Goal: Transaction & Acquisition: Purchase product/service

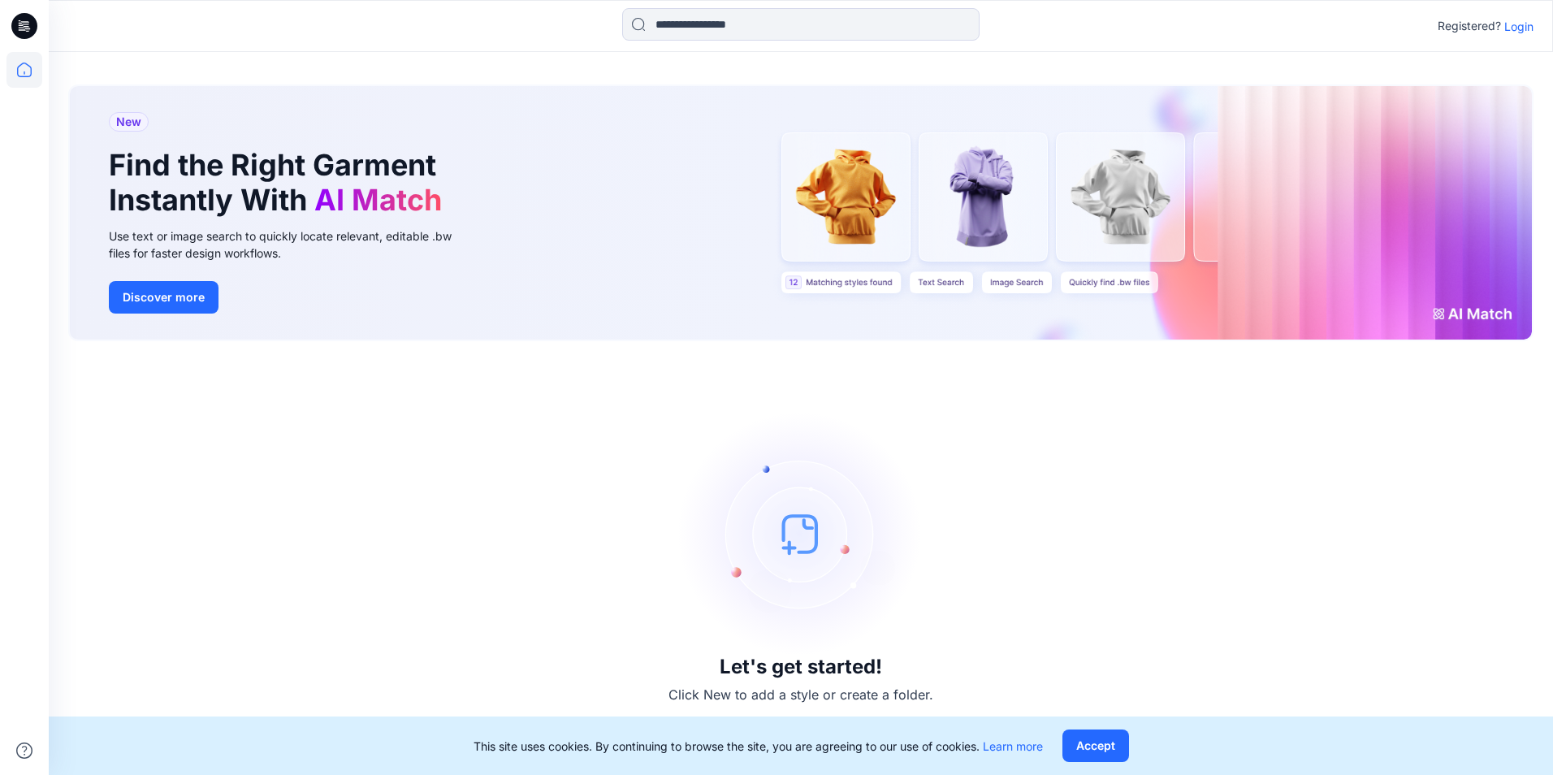
click at [1524, 27] on p "Login" at bounding box center [1518, 26] width 29 height 17
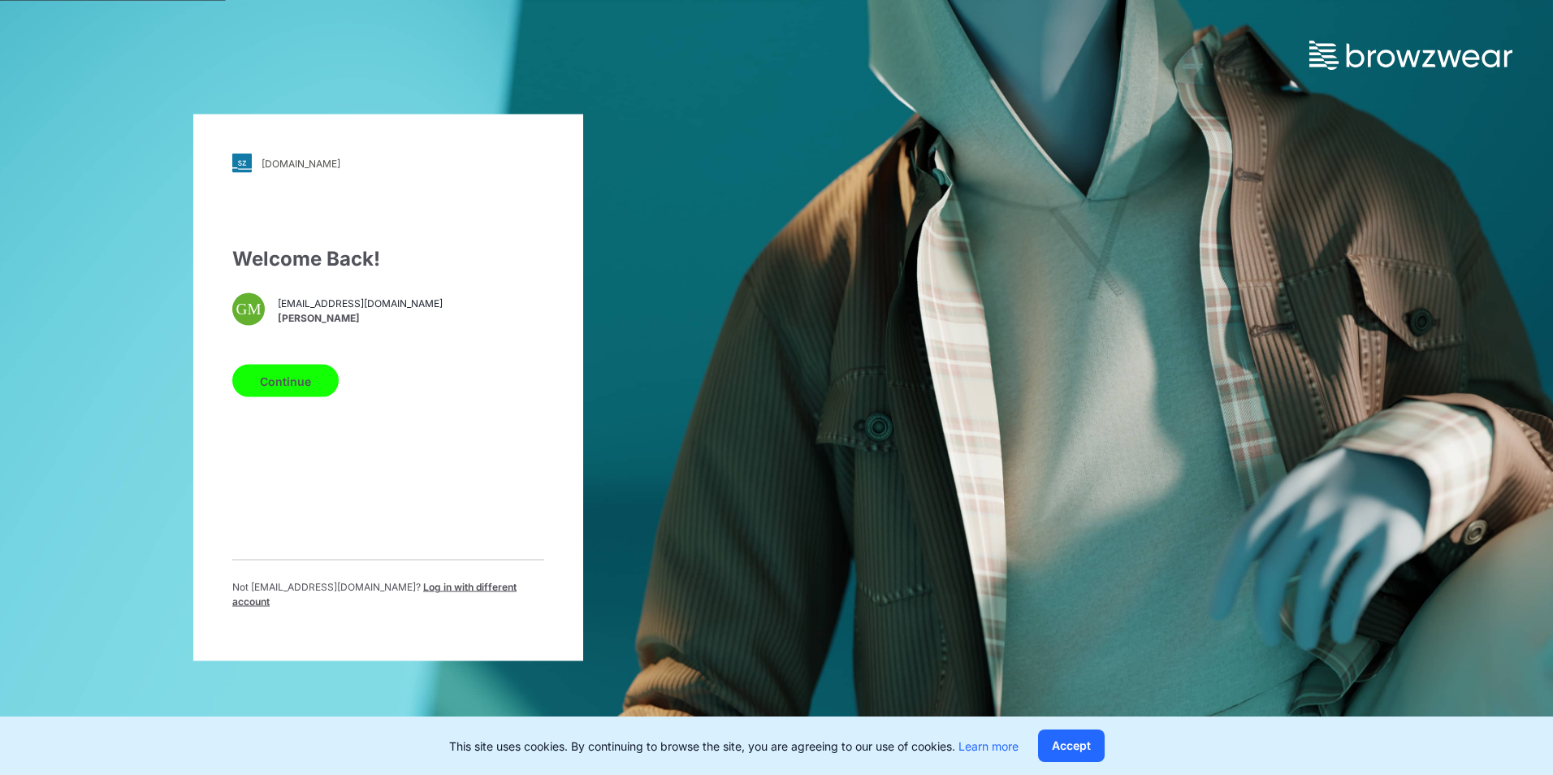
click at [282, 394] on button "Continue" at bounding box center [285, 381] width 106 height 32
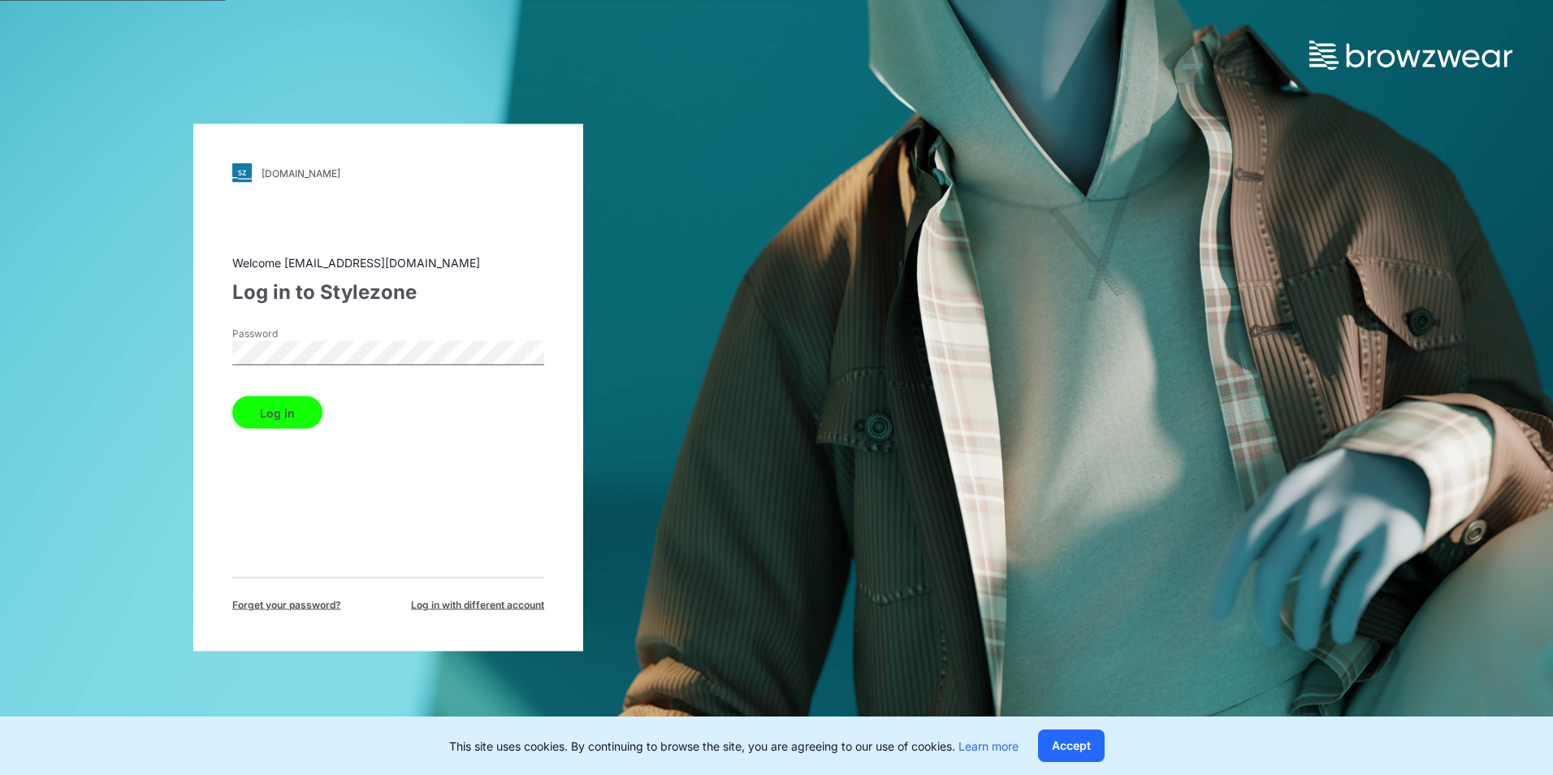
click at [232, 396] on button "Log in" at bounding box center [277, 412] width 90 height 32
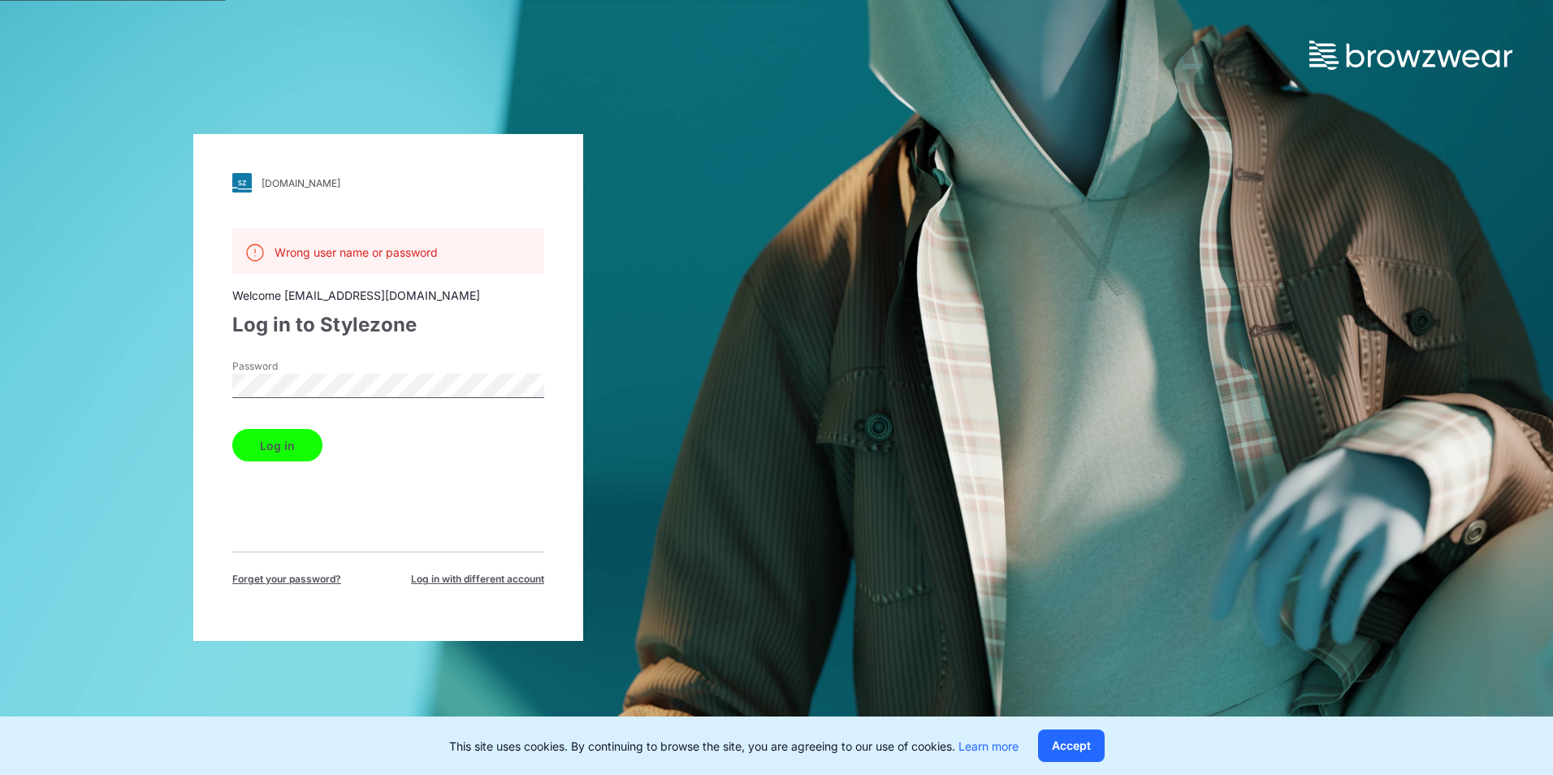
click at [173, 391] on div "walmart.stylezone.com Loading... Wrong user name or password Welcome gayan@epic…" at bounding box center [388, 387] width 776 height 775
click at [232, 429] on button "Log in" at bounding box center [277, 445] width 90 height 32
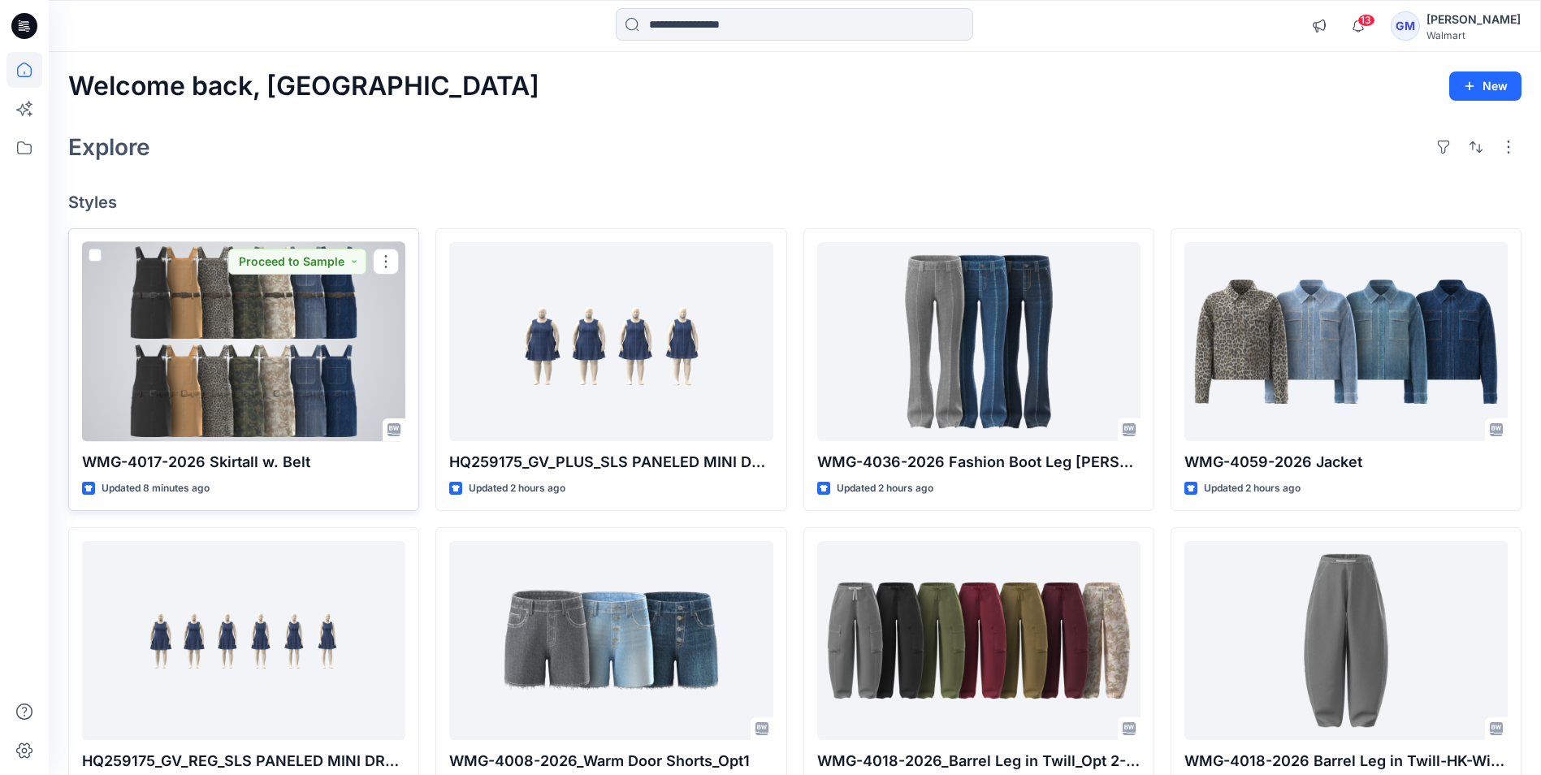
click at [235, 434] on div at bounding box center [243, 341] width 323 height 199
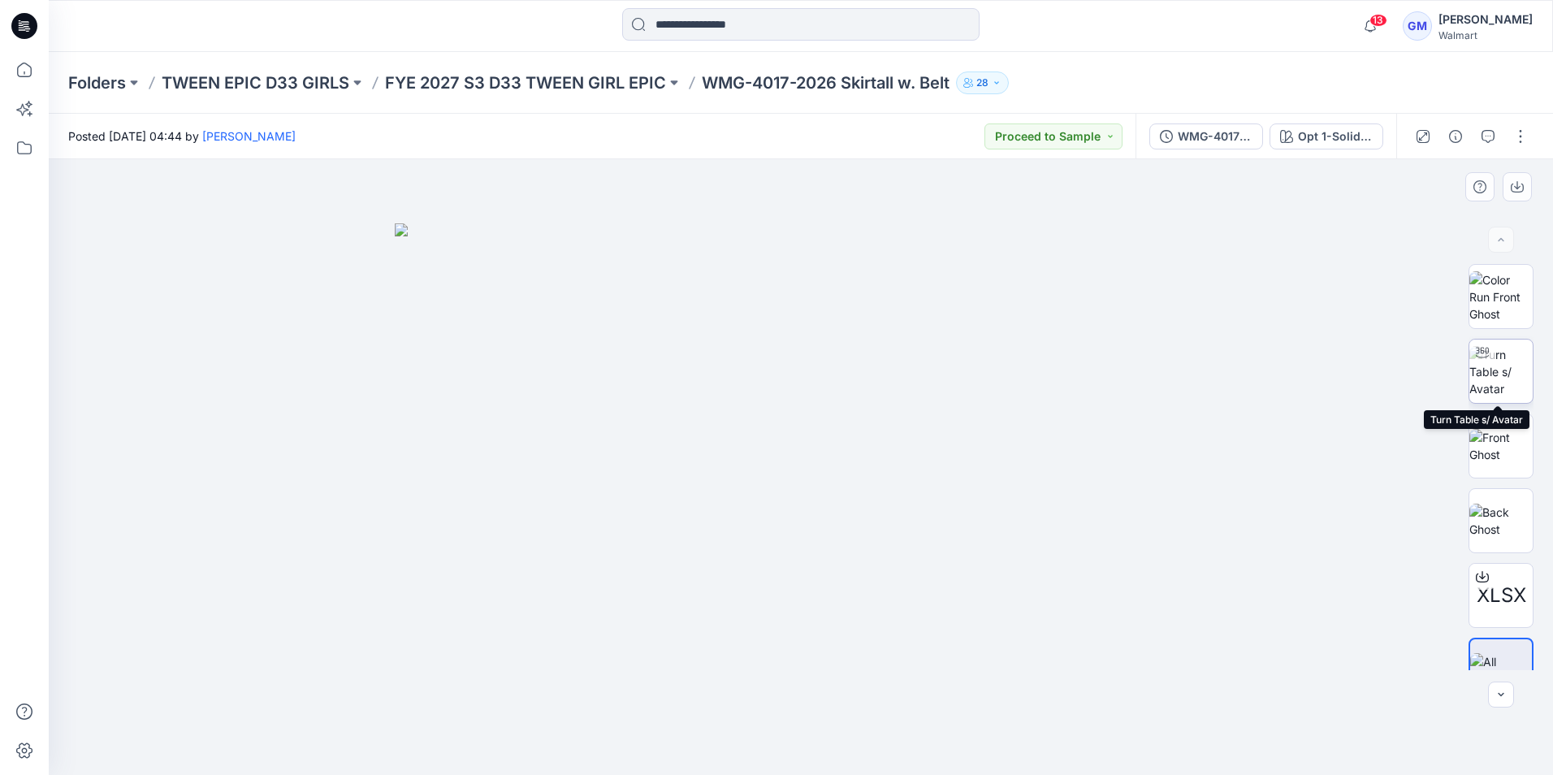
click at [1493, 373] on img at bounding box center [1500, 371] width 63 height 51
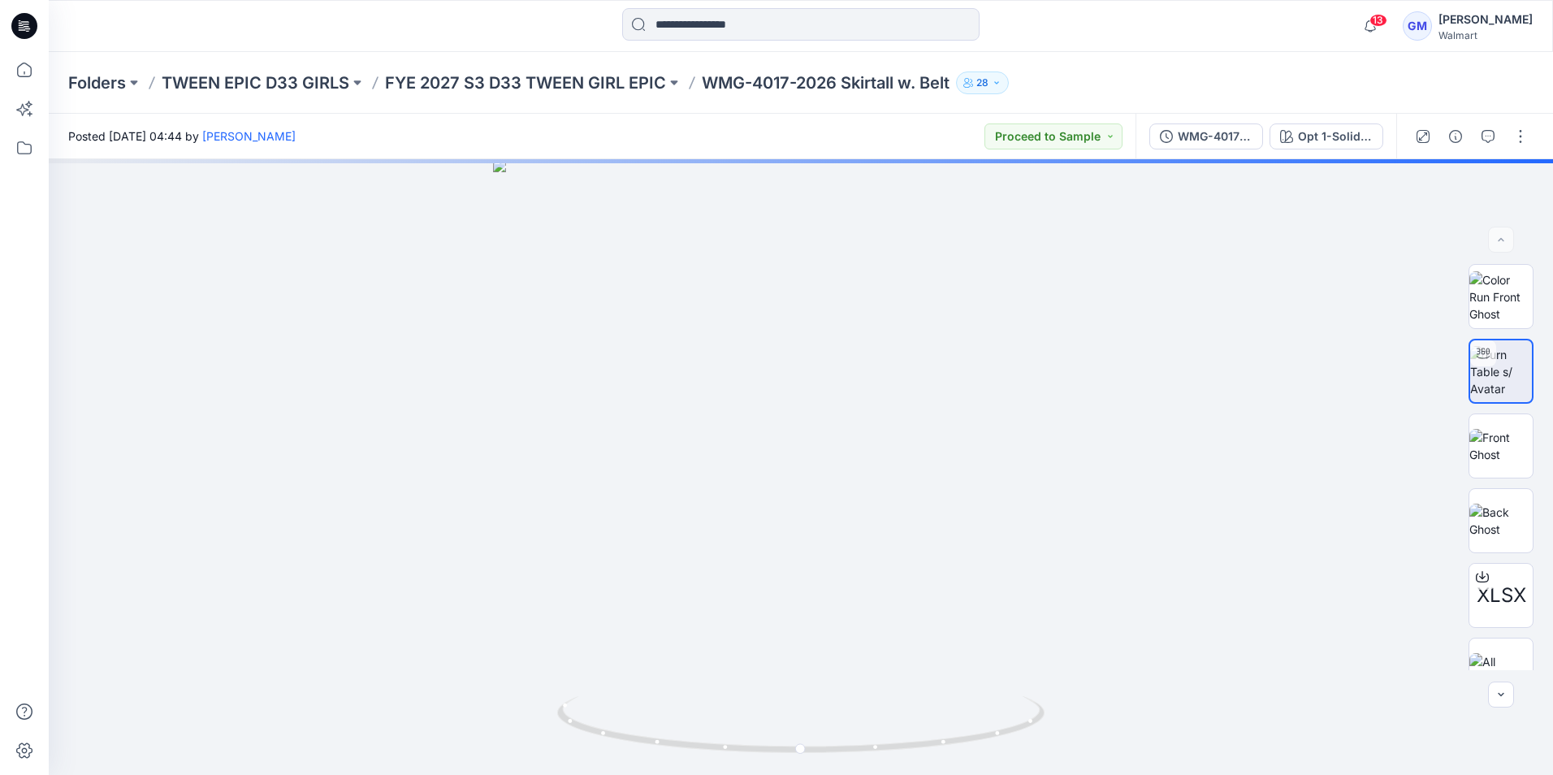
click at [19, 23] on icon at bounding box center [20, 23] width 3 height 1
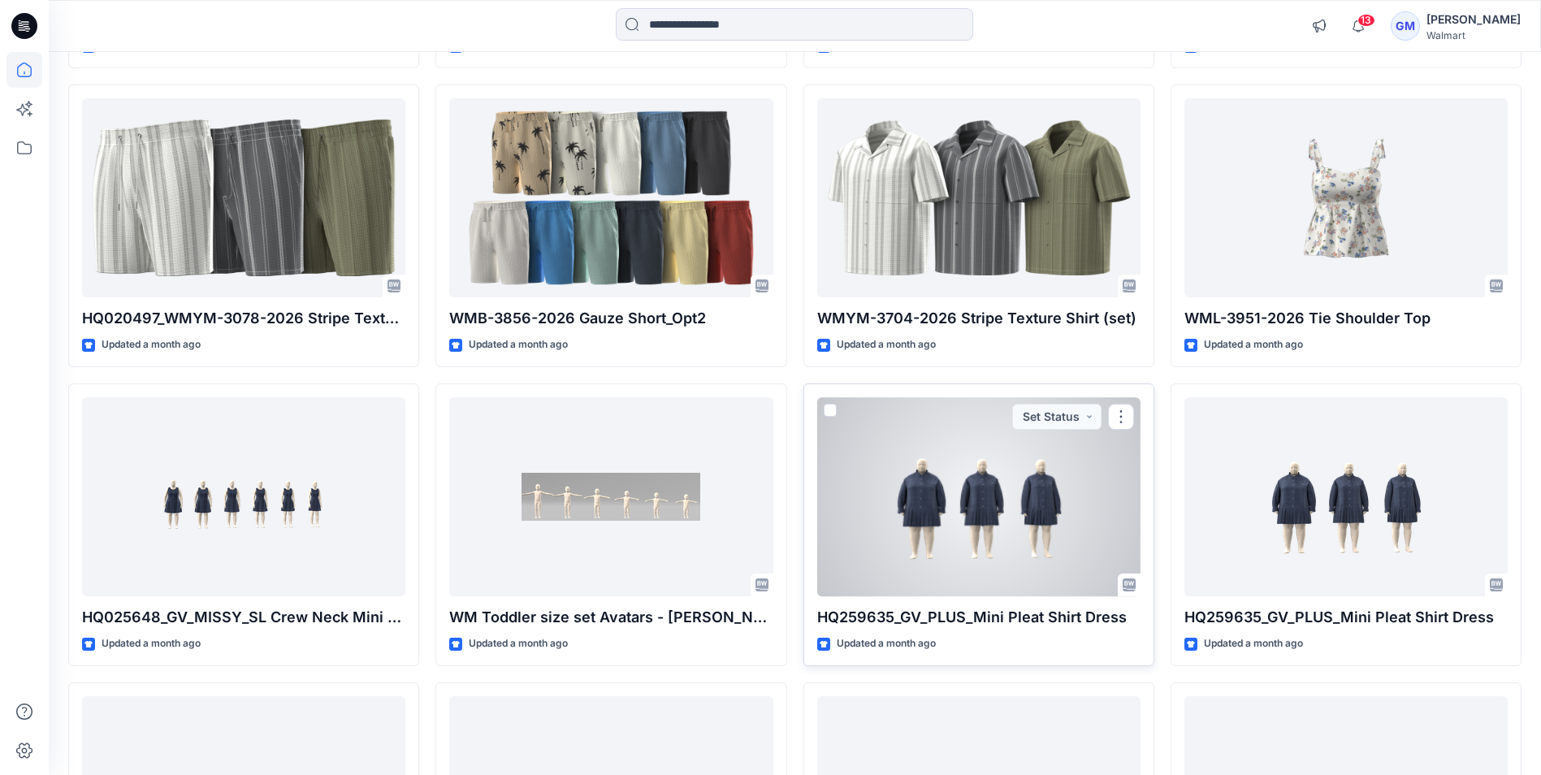
scroll to position [14047, 0]
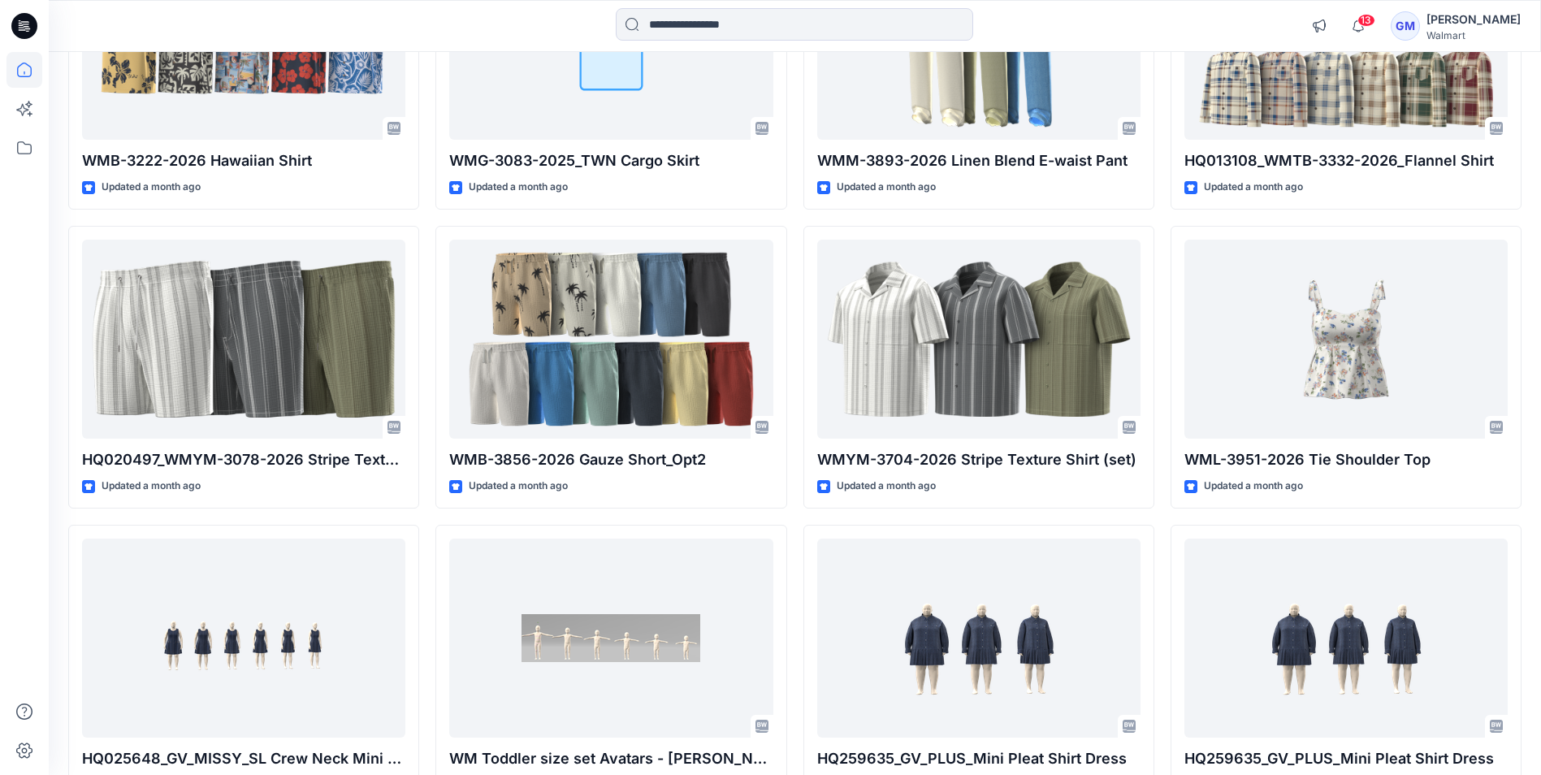
click at [16, 32] on icon at bounding box center [24, 26] width 26 height 26
click at [19, 29] on icon at bounding box center [24, 26] width 26 height 26
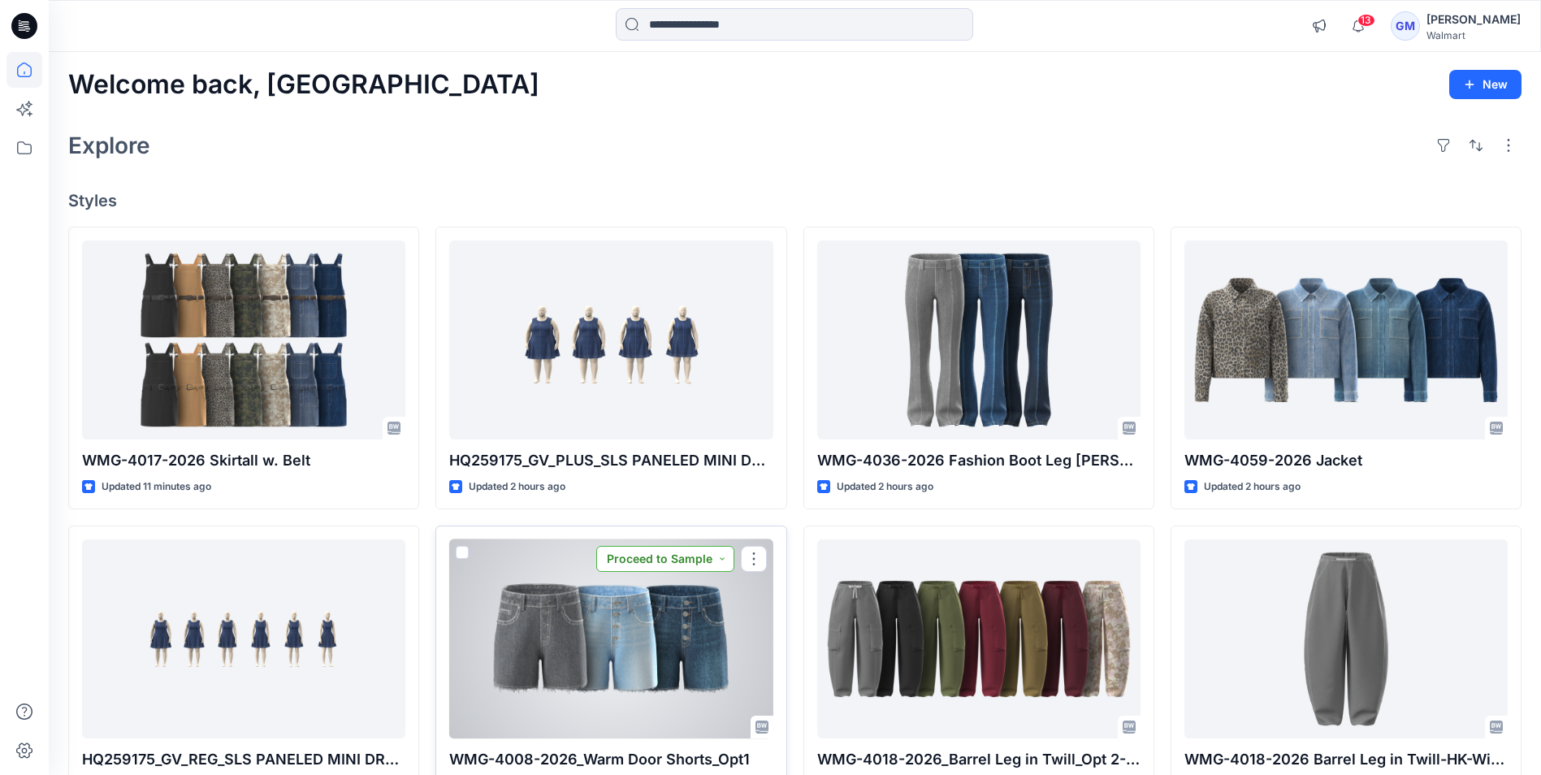
scroll to position [0, 0]
